Goal: Navigation & Orientation: Find specific page/section

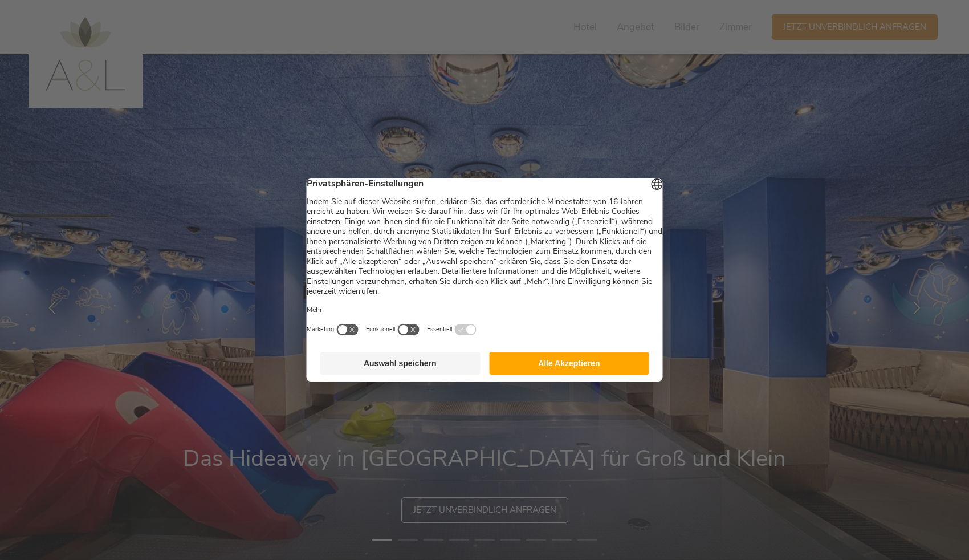
click at [586, 373] on button "Alle Akzeptieren" at bounding box center [569, 363] width 160 height 23
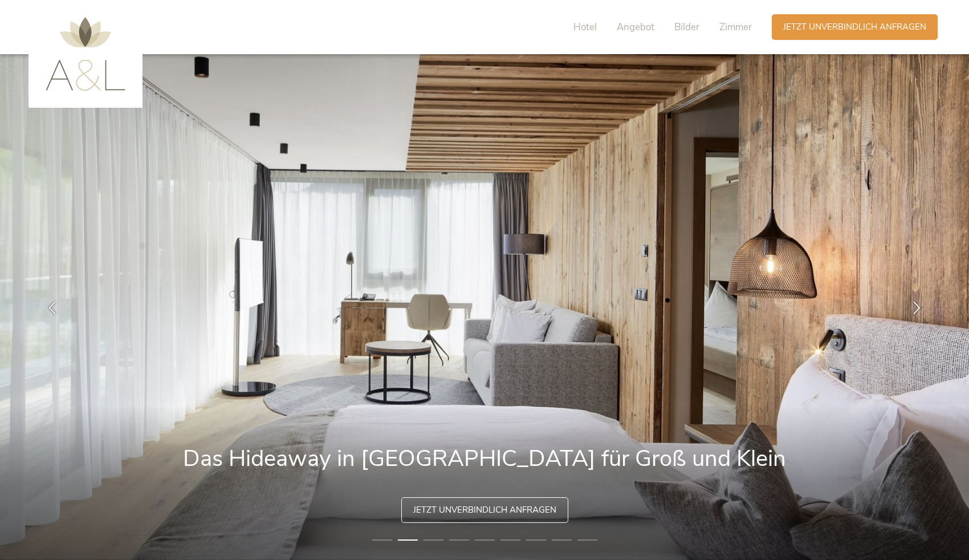
click at [105, 74] on img at bounding box center [86, 54] width 80 height 74
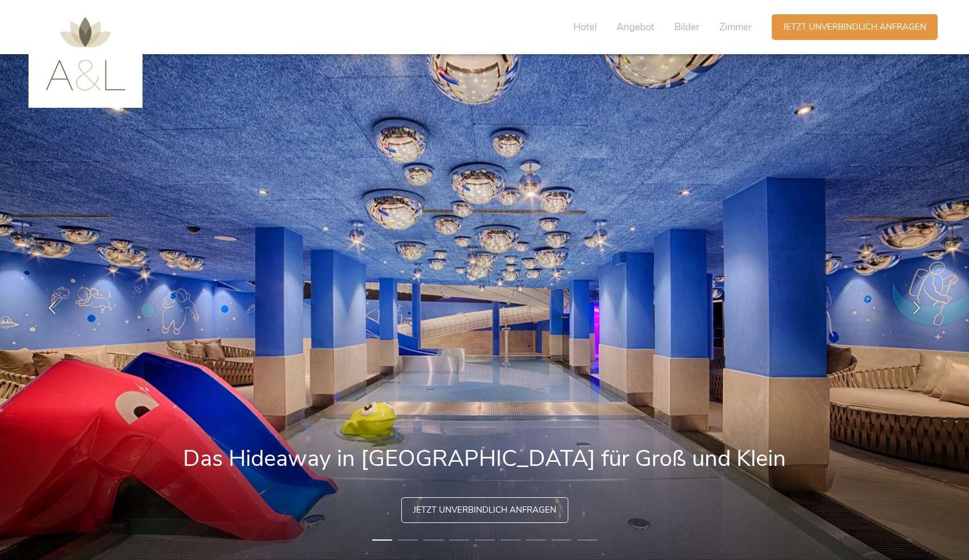
click at [79, 32] on img at bounding box center [86, 54] width 80 height 74
click at [586, 25] on span "Hotel" at bounding box center [584, 27] width 23 height 13
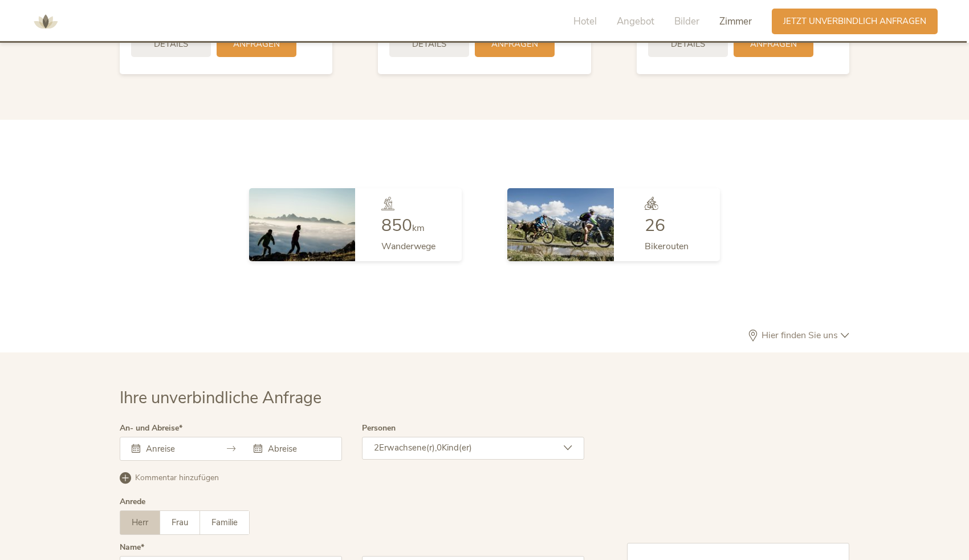
scroll to position [3322, 0]
